Goal: Information Seeking & Learning: Learn about a topic

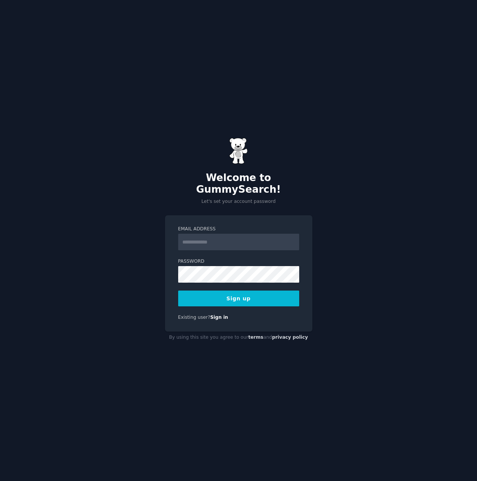
click at [118, 126] on div "Welcome to GummySearch! Let's set your account password Email Address Password …" at bounding box center [238, 240] width 477 height 481
click at [216, 238] on input "Email Address" at bounding box center [238, 242] width 121 height 17
type input "**********"
click at [224, 295] on button "Sign up" at bounding box center [238, 298] width 121 height 16
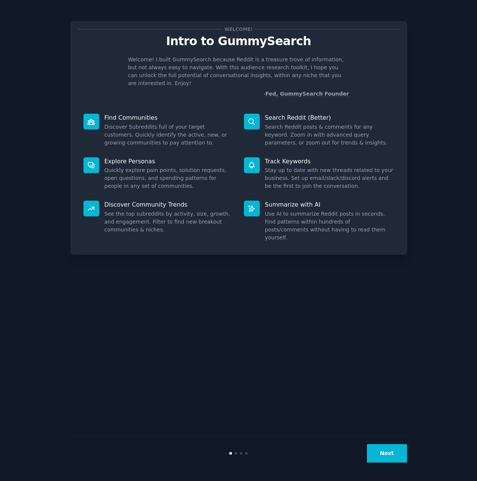
drag, startPoint x: 232, startPoint y: 327, endPoint x: 228, endPoint y: 326, distance: 3.9
click at [232, 327] on div "Welcome! Intro to GummySearch Welcome! I built GummySearch because Reddit is a …" at bounding box center [238, 241] width 337 height 460
click at [387, 455] on button "Next" at bounding box center [387, 453] width 40 height 18
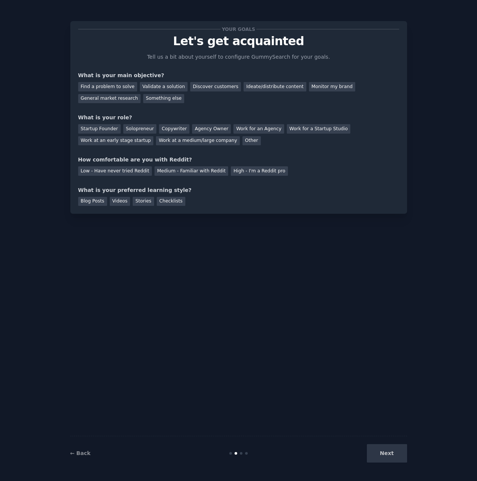
click at [387, 455] on div "Next" at bounding box center [351, 453] width 112 height 18
click at [127, 100] on div "General market research" at bounding box center [109, 98] width 63 height 9
click at [205, 126] on div "Agency Owner" at bounding box center [211, 128] width 39 height 9
click at [167, 171] on div "Medium - Familiar with Reddit" at bounding box center [192, 170] width 74 height 9
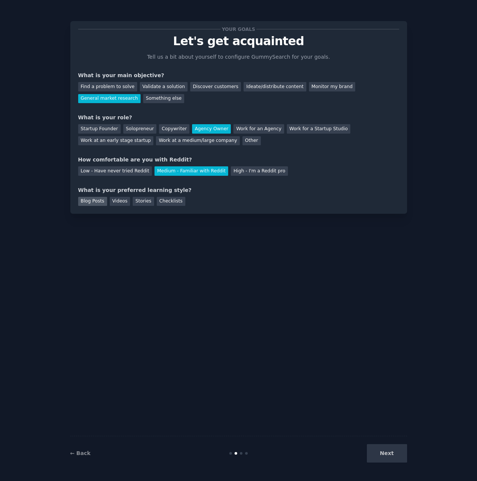
click at [89, 202] on div "Blog Posts" at bounding box center [92, 201] width 29 height 9
drag, startPoint x: 117, startPoint y: 201, endPoint x: 126, endPoint y: 205, distance: 10.0
click at [117, 201] on div "Videos" at bounding box center [120, 201] width 21 height 9
click at [102, 202] on div "Blog Posts" at bounding box center [92, 201] width 29 height 9
click at [389, 454] on button "Next" at bounding box center [387, 453] width 40 height 18
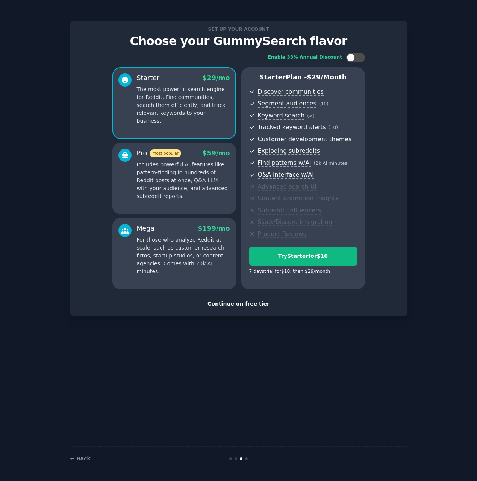
click at [239, 304] on div "Continue on free tier" at bounding box center [238, 304] width 321 height 8
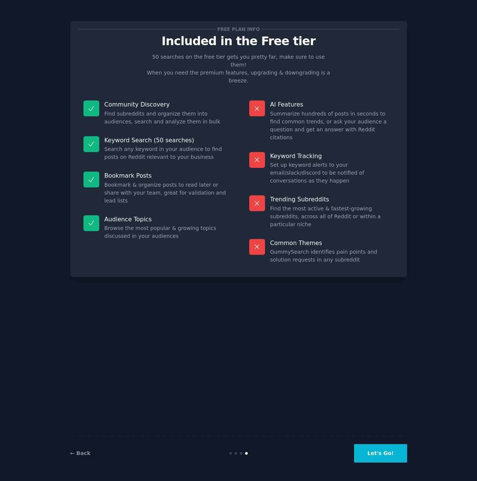
click at [381, 456] on button "Let's Go!" at bounding box center [380, 453] width 53 height 18
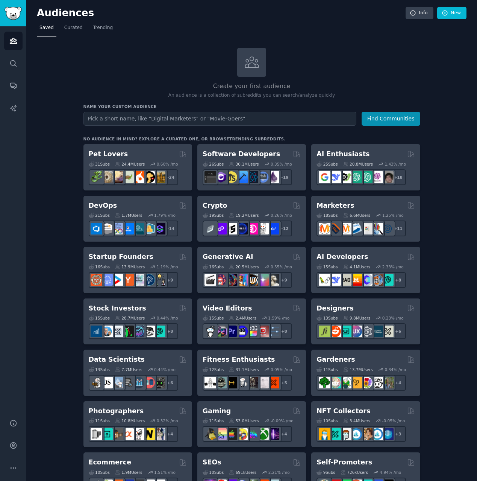
click at [110, 119] on input "text" at bounding box center [219, 119] width 273 height 14
type input "ERG Leaders"
click at [362, 112] on button "Find Communities" at bounding box center [391, 119] width 59 height 14
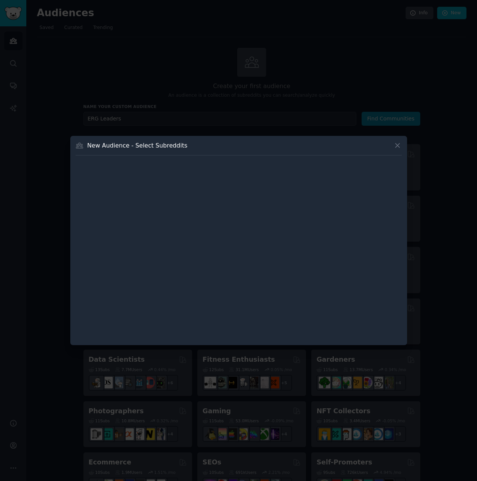
click button at bounding box center [397, 145] width 9 height 9
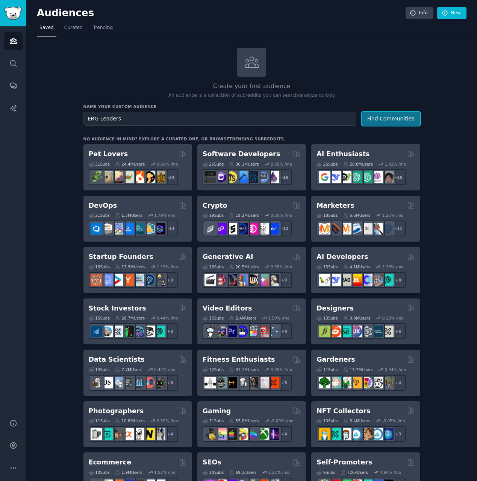
click at [385, 121] on button "Find Communities" at bounding box center [391, 119] width 59 height 14
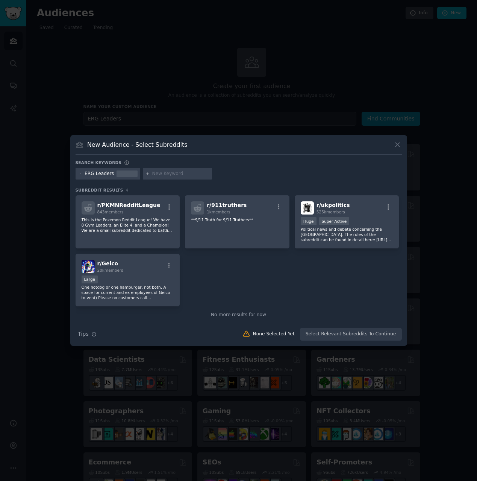
click at [166, 172] on input "text" at bounding box center [180, 173] width 57 height 7
type input "employee resource groups"
click at [96, 171] on div "ERG Leaders" at bounding box center [99, 173] width 29 height 7
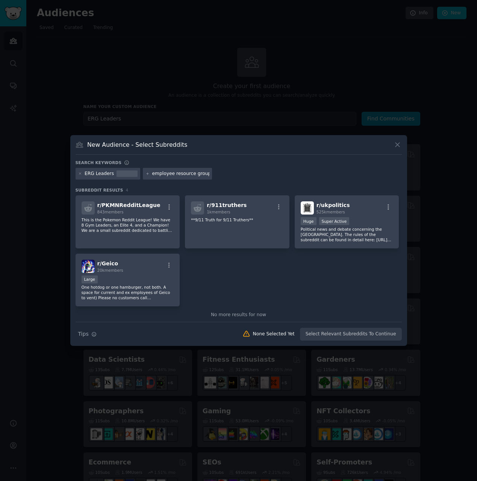
click at [100, 173] on div "ERG Leaders" at bounding box center [99, 173] width 29 height 7
click at [79, 175] on div at bounding box center [80, 173] width 4 height 7
click at [80, 174] on icon at bounding box center [80, 174] width 2 height 2
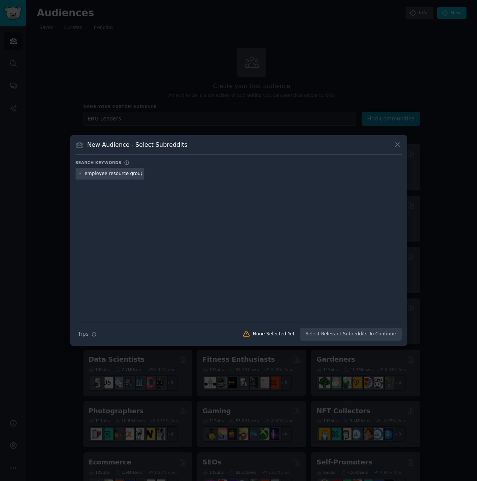
click at [170, 176] on div "employee resource groups" at bounding box center [239, 175] width 326 height 15
click at [336, 335] on div "Search Tips Tips None Selected Yet Select Relevant Subreddits To Continue" at bounding box center [239, 331] width 326 height 19
click at [401, 146] on icon at bounding box center [398, 145] width 8 height 8
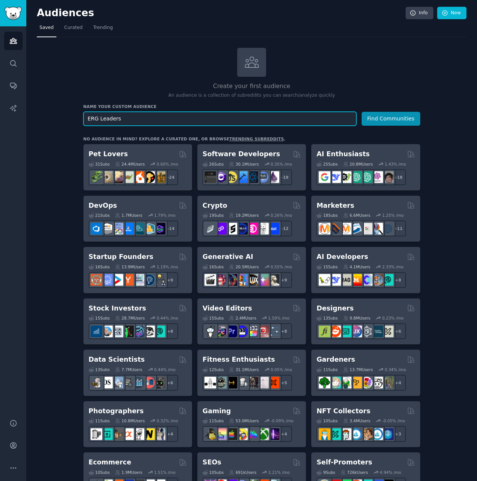
click at [197, 117] on input "ERG Leaders" at bounding box center [219, 119] width 273 height 14
type input "e"
type input "employee resource groups"
click at [362, 112] on button "Find Communities" at bounding box center [391, 119] width 59 height 14
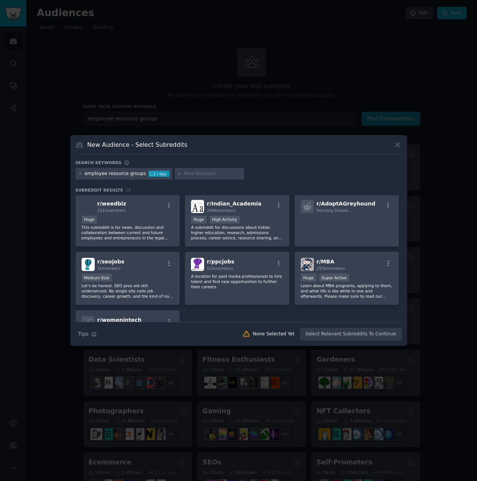
scroll to position [184, 0]
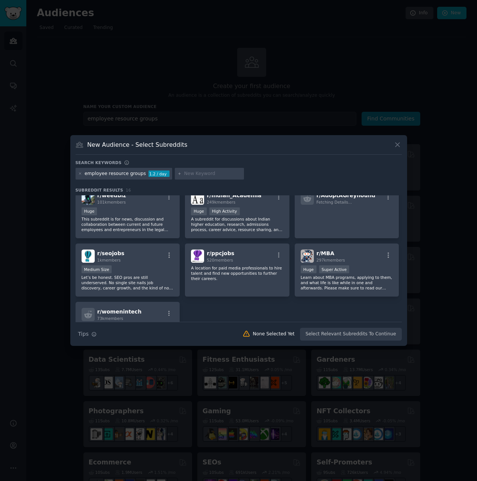
click at [200, 173] on input "text" at bounding box center [212, 173] width 57 height 7
type input "aapi"
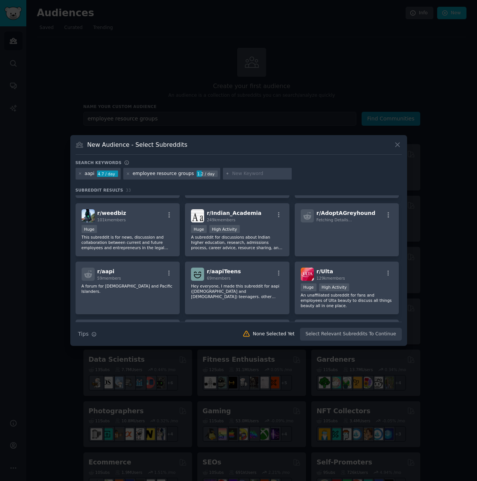
scroll to position [300, 0]
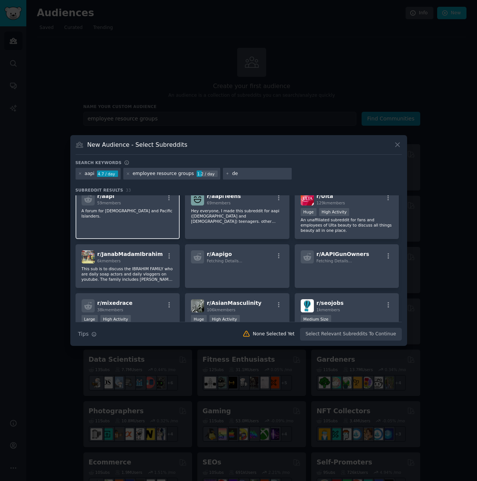
type input "dei"
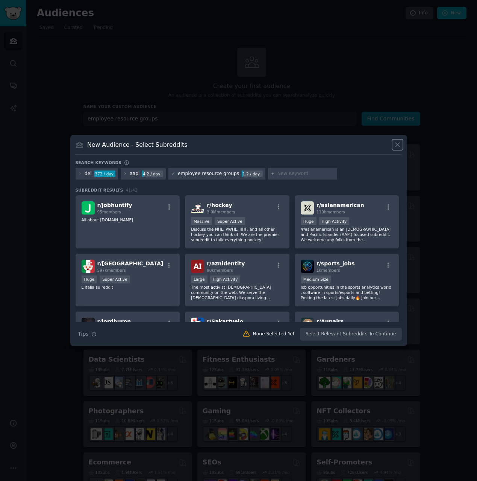
click at [398, 144] on icon at bounding box center [398, 145] width 4 height 4
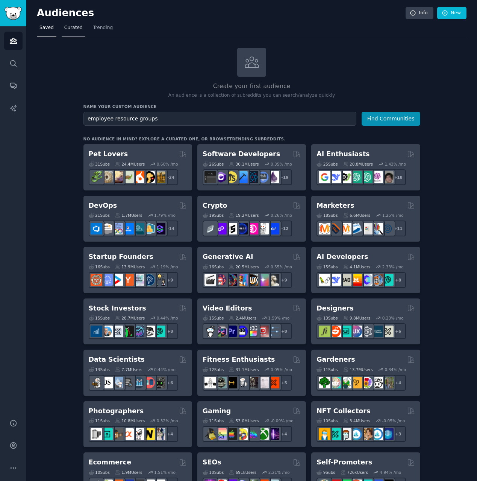
click at [78, 30] on span "Curated" at bounding box center [73, 27] width 18 height 7
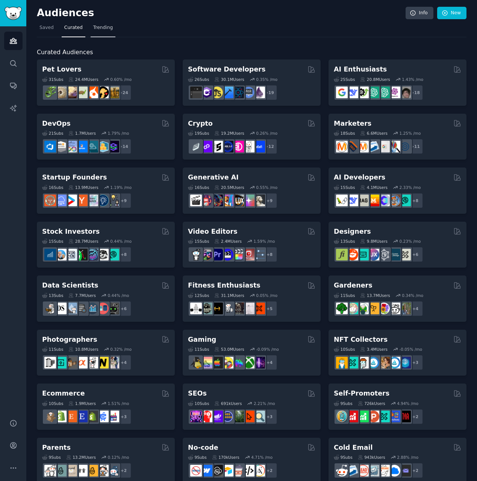
click at [105, 28] on span "Trending" at bounding box center [103, 27] width 20 height 7
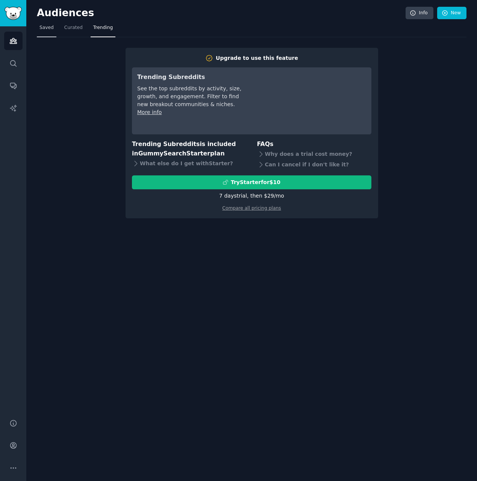
click at [49, 28] on span "Saved" at bounding box center [46, 27] width 14 height 7
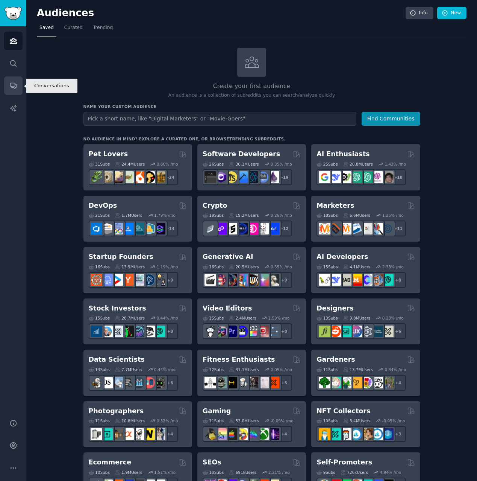
click at [16, 92] on link "Conversations" at bounding box center [13, 85] width 18 height 18
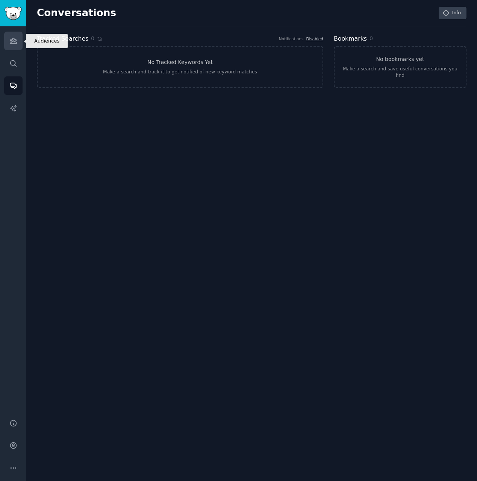
click at [16, 44] on icon "Sidebar" at bounding box center [13, 41] width 8 height 8
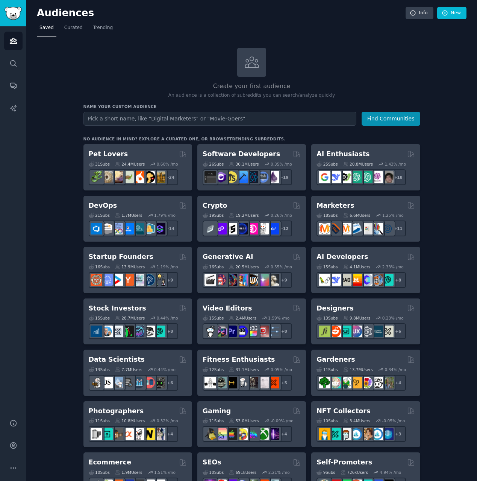
click at [114, 119] on input "text" at bounding box center [219, 119] width 273 height 14
type input "erg leaders"
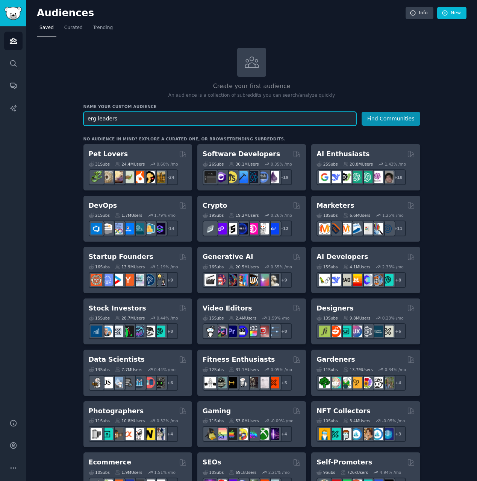
click at [362, 112] on button "Find Communities" at bounding box center [391, 119] width 59 height 14
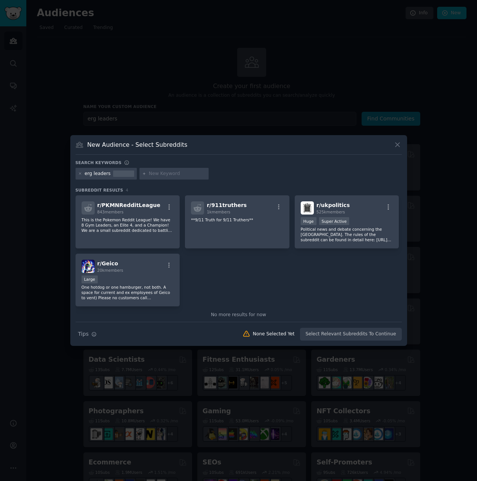
click at [168, 174] on input "text" at bounding box center [177, 173] width 57 height 7
type input "employee resource groups"
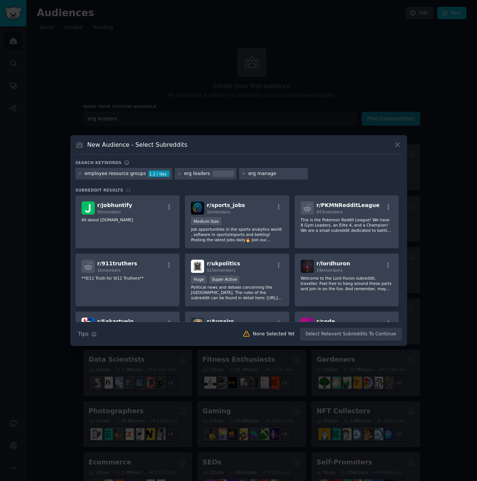
type input "erg manager"
type input "dei"
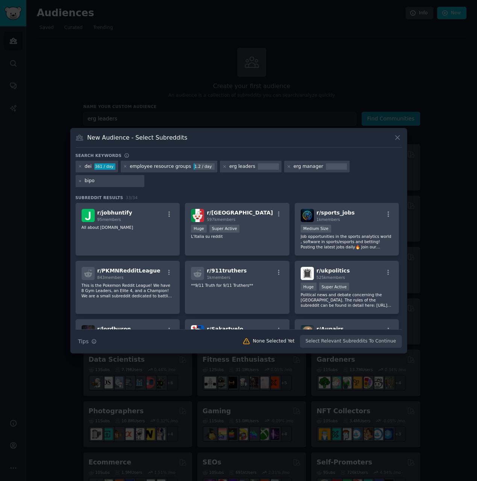
type input "bipoc"
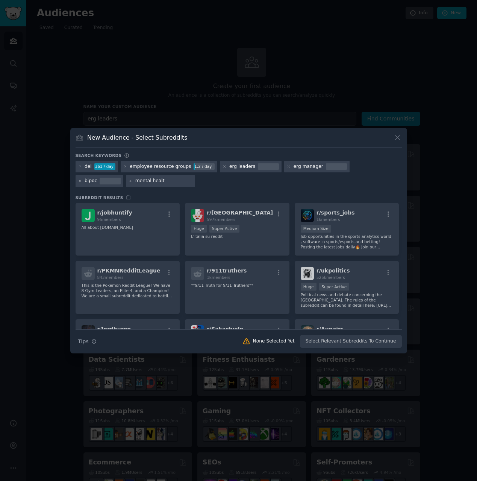
type input "mental health"
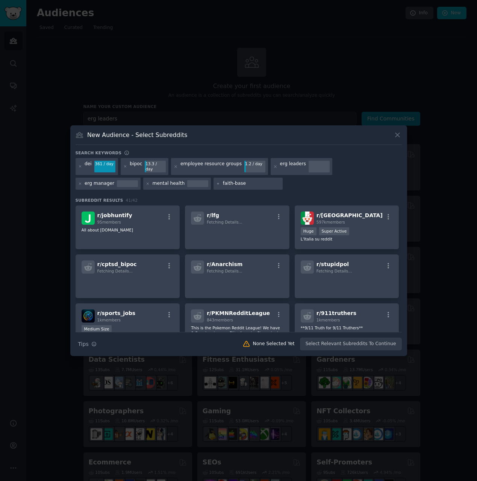
type input "faith-based"
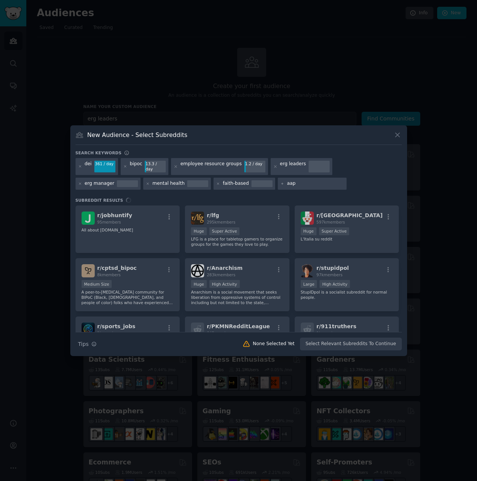
type input "aapi"
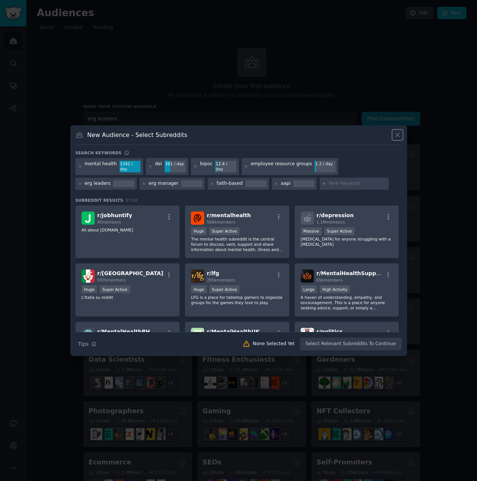
click at [397, 136] on icon at bounding box center [398, 135] width 8 height 8
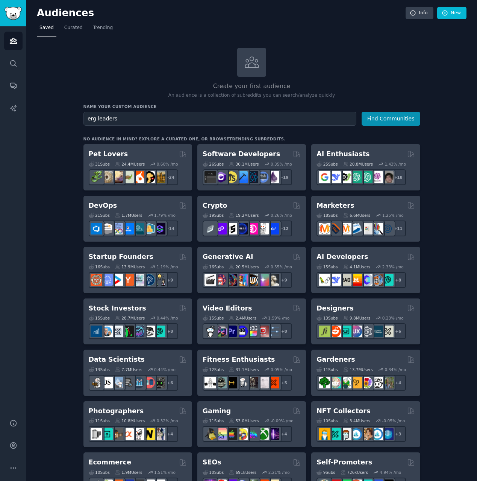
click at [134, 84] on h2 "Create your first audience" at bounding box center [251, 86] width 337 height 9
click at [172, 96] on p "An audience is a collection of subreddits you can search/analyze quickly" at bounding box center [251, 95] width 337 height 7
click at [360, 82] on h2 "Create your first audience" at bounding box center [251, 86] width 337 height 9
click at [450, 15] on link "New" at bounding box center [451, 13] width 29 height 13
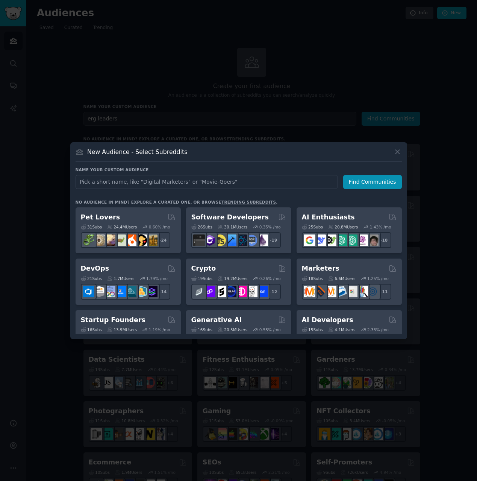
click at [167, 183] on input "text" at bounding box center [207, 182] width 263 height 14
type input "Verbate"
click at [373, 172] on h3 "Name your custom audience" at bounding box center [239, 169] width 326 height 5
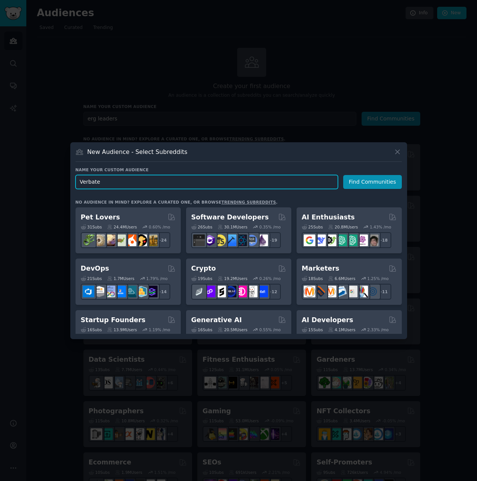
click at [225, 177] on input "Verbate" at bounding box center [207, 182] width 263 height 14
click at [219, 182] on input "Verbate" at bounding box center [207, 182] width 263 height 14
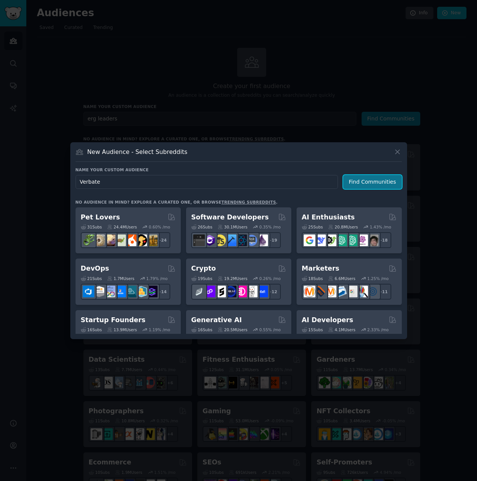
click at [357, 184] on button "Find Communities" at bounding box center [372, 182] width 59 height 14
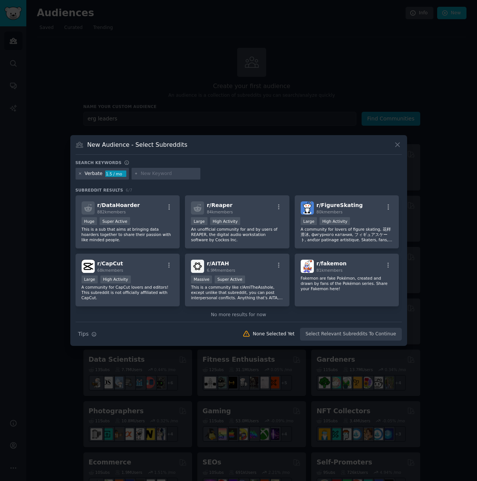
click at [80, 174] on icon at bounding box center [80, 174] width 2 height 2
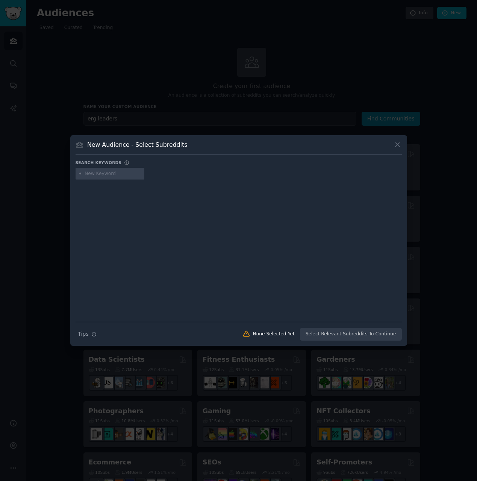
click at [93, 173] on input "text" at bounding box center [113, 173] width 57 height 7
type input "employee resource groups"
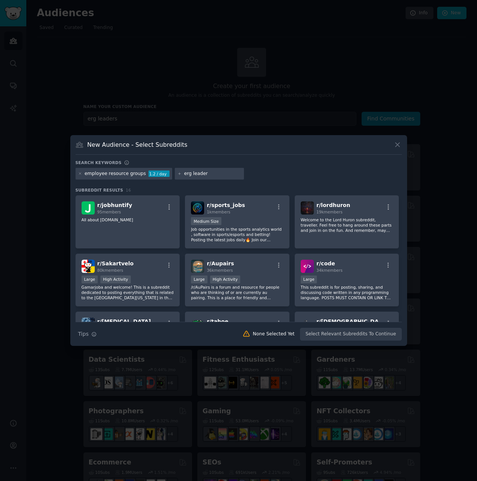
type input "erg leader"
click at [227, 176] on input "erg leader" at bounding box center [212, 173] width 57 height 7
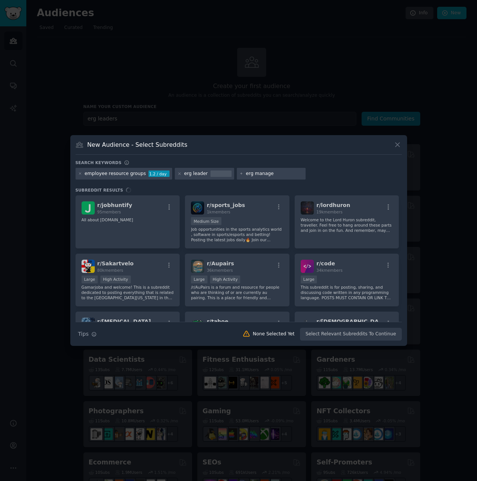
type input "erg manager"
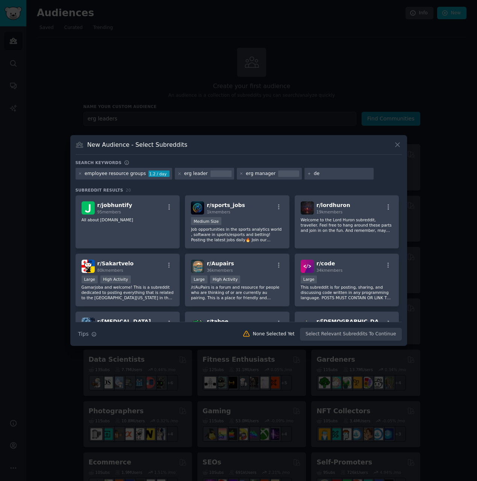
type input "dei"
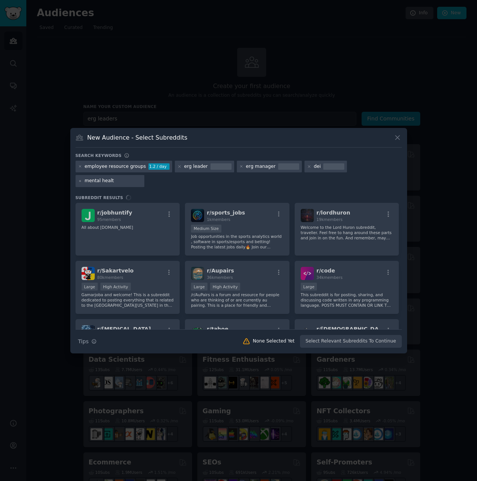
type input "mental health"
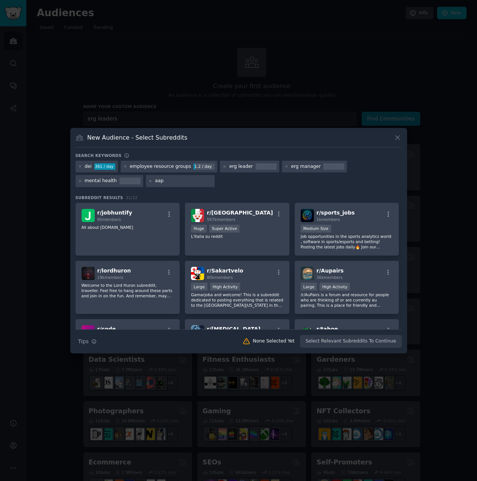
type input "aapi"
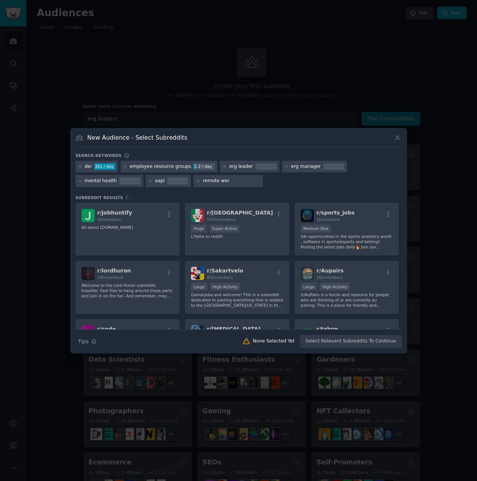
type input "remote work"
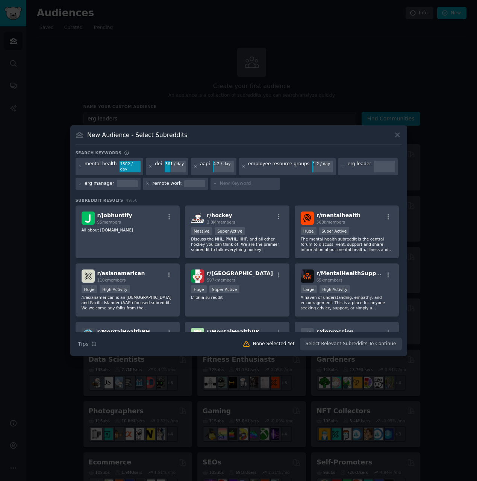
click at [305, 184] on div "mental health 1302 / day dei 361 / day aapi 4.2 / day employee resource groups …" at bounding box center [239, 175] width 326 height 34
click at [360, 238] on p "The mental health subreddit is the central forum to discuss, vent, support and …" at bounding box center [347, 244] width 93 height 16
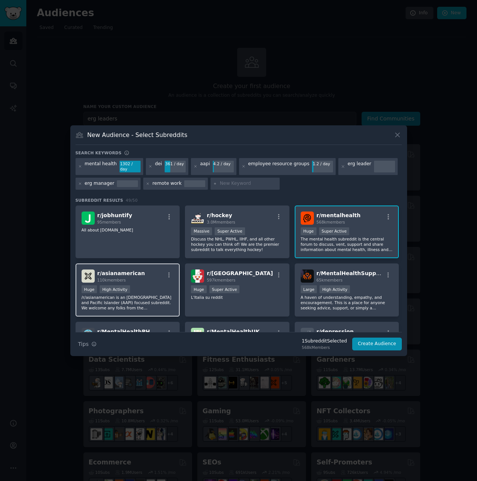
click at [151, 297] on p "/r/asianamerican is an Asian American and Pacific Islander (AAPI) focused subre…" at bounding box center [128, 302] width 93 height 16
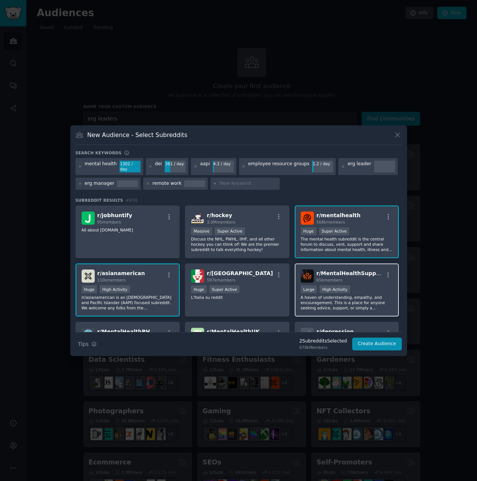
click at [339, 302] on p "A haven of understanding, empathy, and encouragement. This is a place for anyon…" at bounding box center [347, 302] width 93 height 16
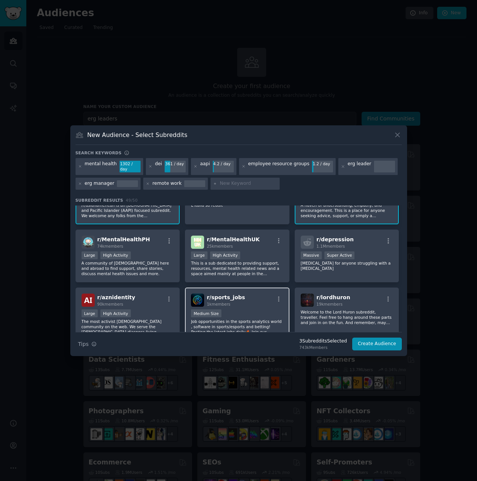
scroll to position [143, 0]
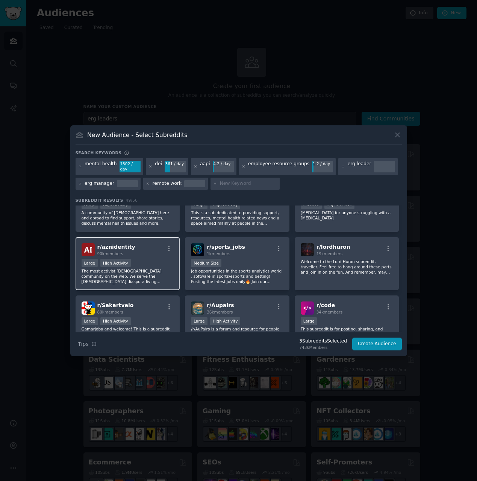
click at [150, 272] on p "The most activist Asian-American community on the web. We serve the Asian diasp…" at bounding box center [128, 276] width 93 height 16
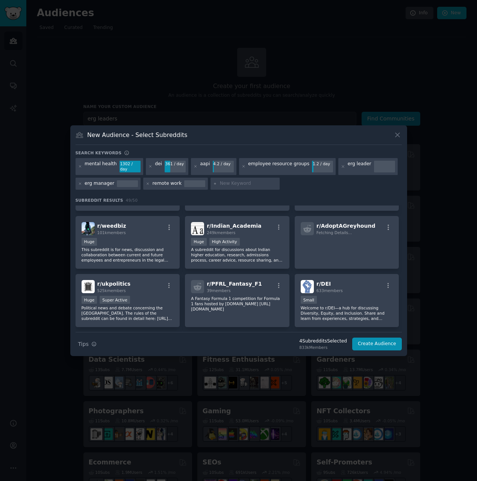
scroll to position [386, 0]
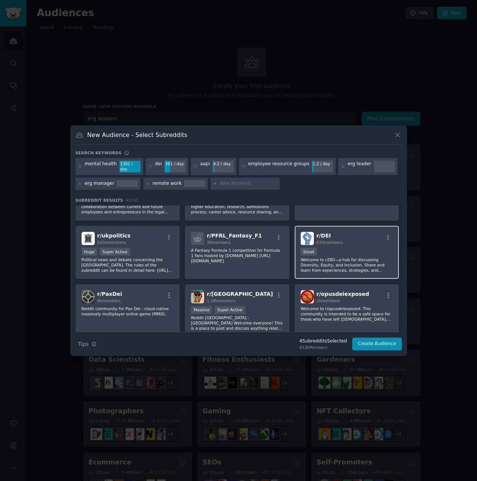
click at [326, 261] on p "Welcome to r/DEI—a hub for discussing Diversity, Equity, and Inclusion. Share a…" at bounding box center [347, 265] width 93 height 16
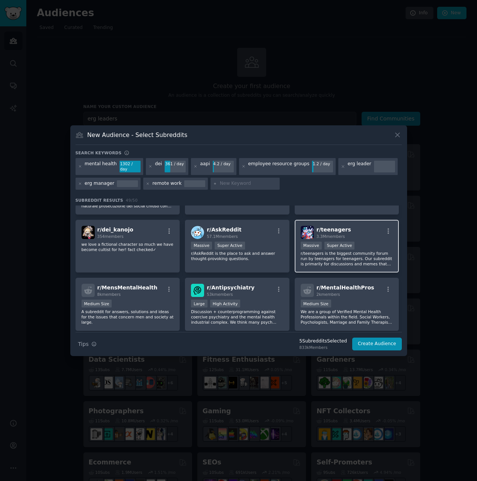
scroll to position [580, 0]
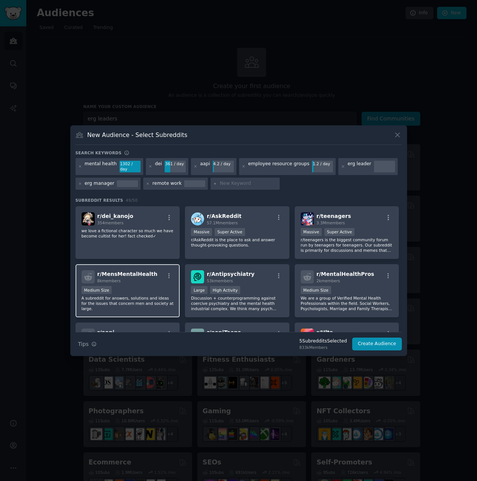
click at [139, 297] on p "A subreddit for answers, solutions and ideas for the issues that concern men an…" at bounding box center [128, 303] width 93 height 16
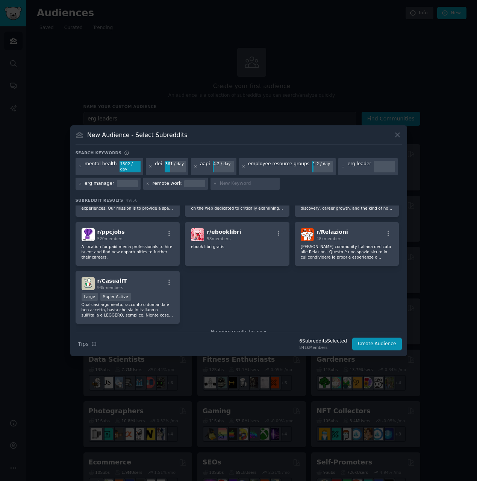
scroll to position [859, 0]
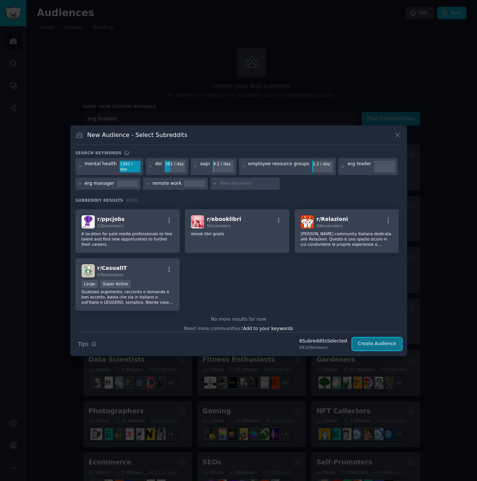
click at [380, 342] on button "Create Audience" at bounding box center [377, 343] width 50 height 13
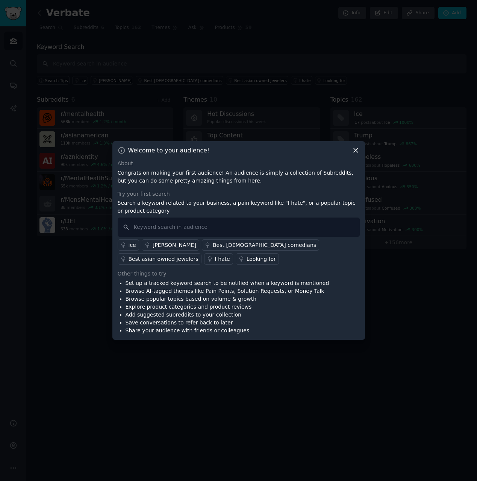
click at [354, 153] on icon at bounding box center [356, 150] width 8 height 8
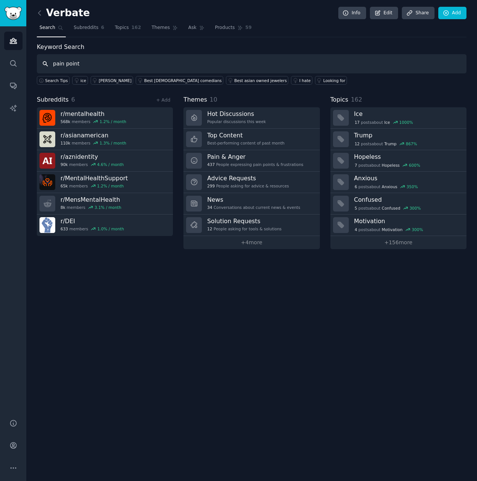
type input "pain point"
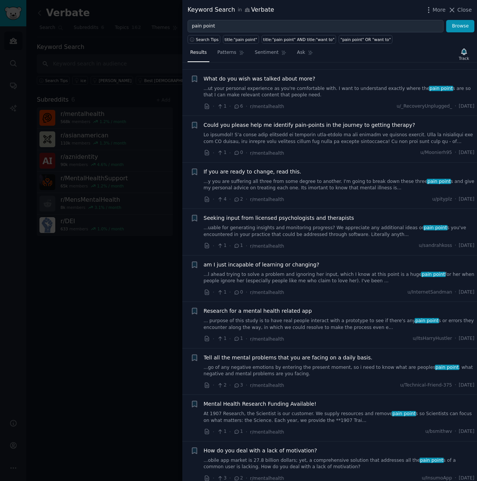
scroll to position [662, 0]
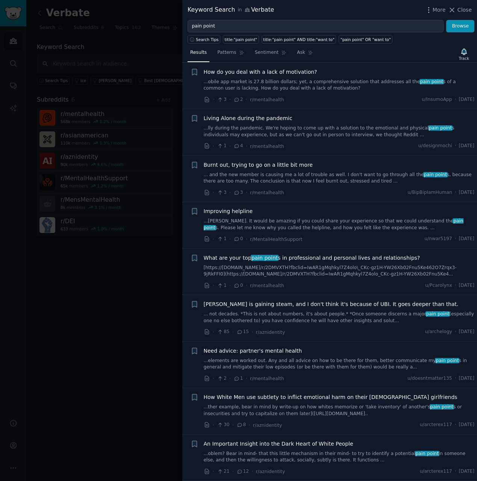
click at [111, 293] on div at bounding box center [238, 240] width 477 height 481
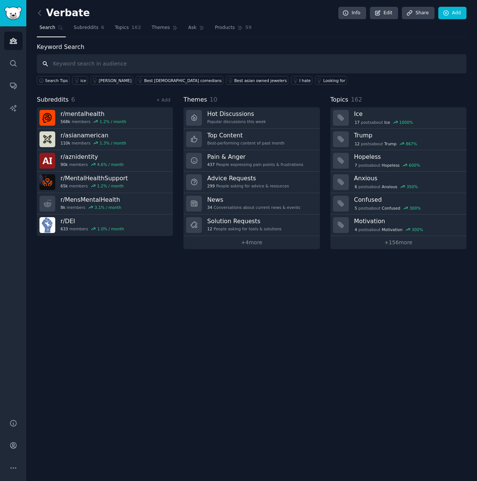
click at [101, 61] on input "text" at bounding box center [252, 63] width 430 height 19
type input "at work"
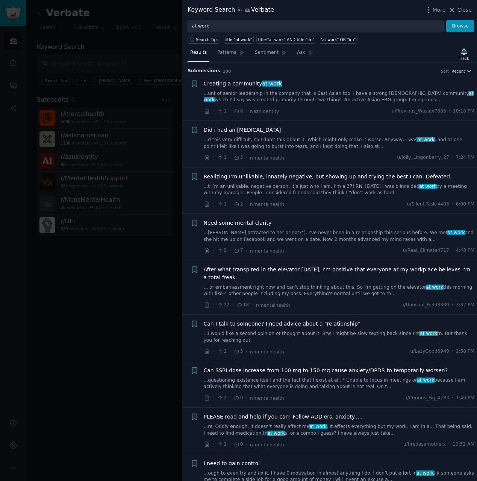
click at [290, 97] on link "...unt of senior leadership in the company that is East Asian too. I have a str…" at bounding box center [339, 96] width 271 height 13
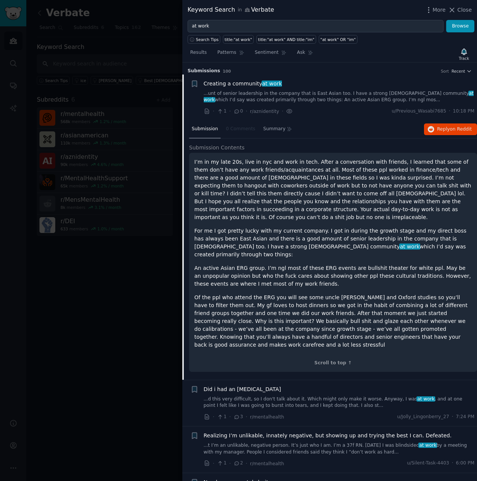
scroll to position [12, 0]
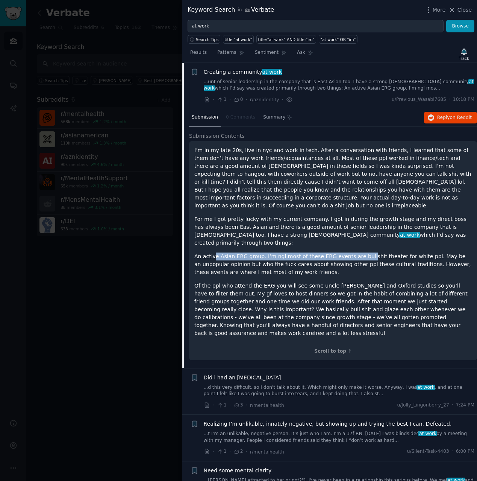
drag, startPoint x: 214, startPoint y: 240, endPoint x: 361, endPoint y: 243, distance: 147.8
click at [361, 252] on p "An active Asian ERG group. I’m ngl most of these ERG events are bullshit theate…" at bounding box center [333, 264] width 278 height 24
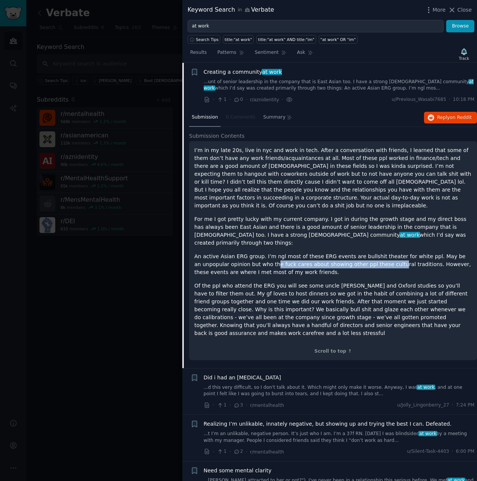
drag, startPoint x: 265, startPoint y: 247, endPoint x: 382, endPoint y: 247, distance: 117.3
click at [382, 252] on p "An active Asian ERG group. I’m ngl most of these ERG events are bullshit theate…" at bounding box center [333, 264] width 278 height 24
drag, startPoint x: 210, startPoint y: 254, endPoint x: 285, endPoint y: 256, distance: 74.9
click at [285, 256] on p "An active Asian ERG group. I’m ngl most of these ERG events are bullshit theate…" at bounding box center [333, 264] width 278 height 24
drag, startPoint x: 199, startPoint y: 270, endPoint x: 441, endPoint y: 272, distance: 241.5
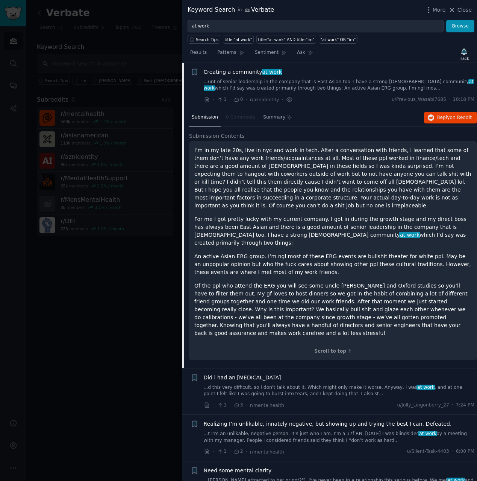
click at [441, 282] on p "Of the ppl who attend the ERG you will see some uncle toms and Oxford studies s…" at bounding box center [333, 309] width 278 height 55
drag, startPoint x: 439, startPoint y: 270, endPoint x: 329, endPoint y: 269, distance: 109.8
click at [329, 282] on p "Of the ppl who attend the ERG you will see some uncle toms and Oxford studies s…" at bounding box center [333, 309] width 278 height 55
click at [325, 282] on p "Of the ppl who attend the ERG you will see some uncle toms and Oxford studies s…" at bounding box center [333, 309] width 278 height 55
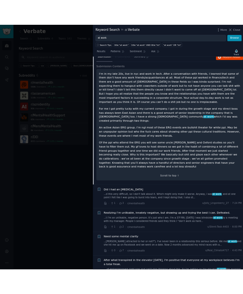
scroll to position [0, 0]
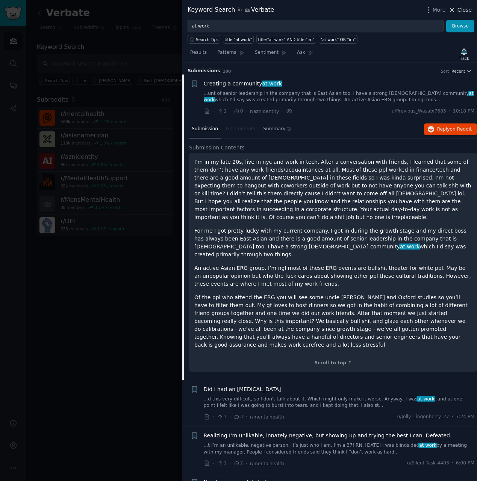
click at [464, 13] on span "Close" at bounding box center [465, 10] width 14 height 8
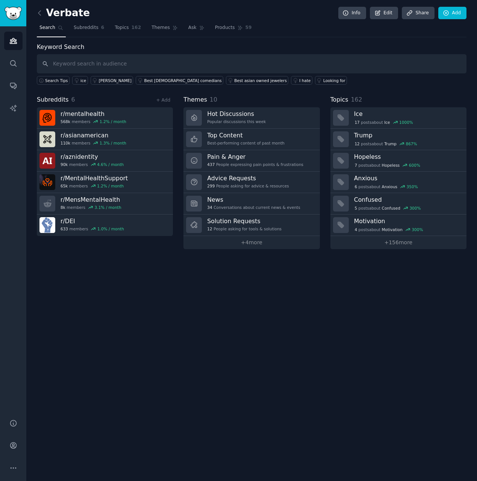
click at [157, 297] on div "Verbate Info Edit Share Add Search Subreddits 6 Topics 162 Themes Ask Products …" at bounding box center [251, 240] width 451 height 481
